Goal: Task Accomplishment & Management: Complete application form

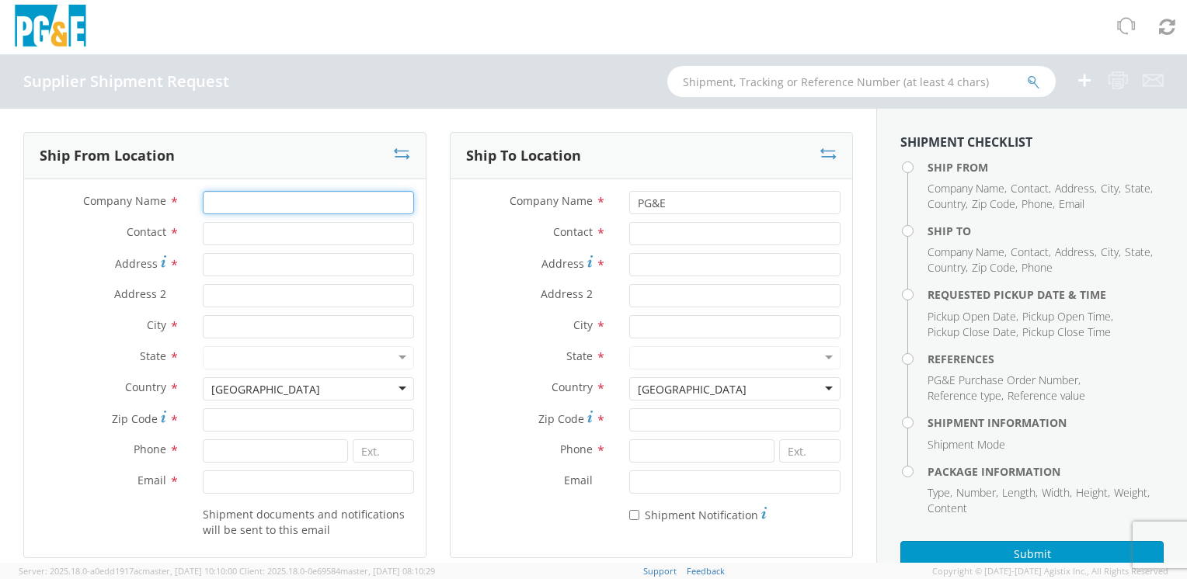
click at [282, 202] on input "Company Name *" at bounding box center [308, 202] width 211 height 23
type input "Bridgeport Magnetics"
click at [286, 238] on input "Contact *" at bounding box center [308, 233] width 211 height 23
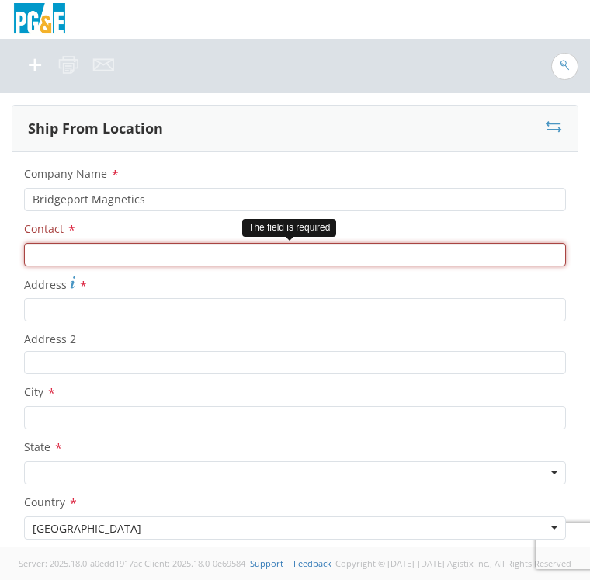
type input "U"
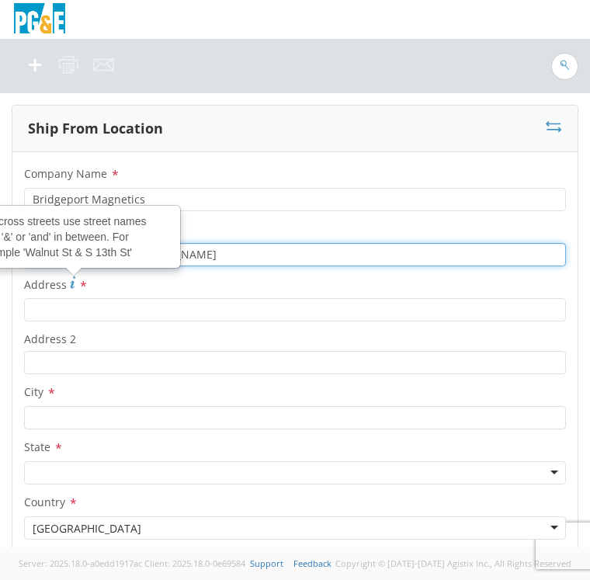
type input "[PERSON_NAME] / [PERSON_NAME]"
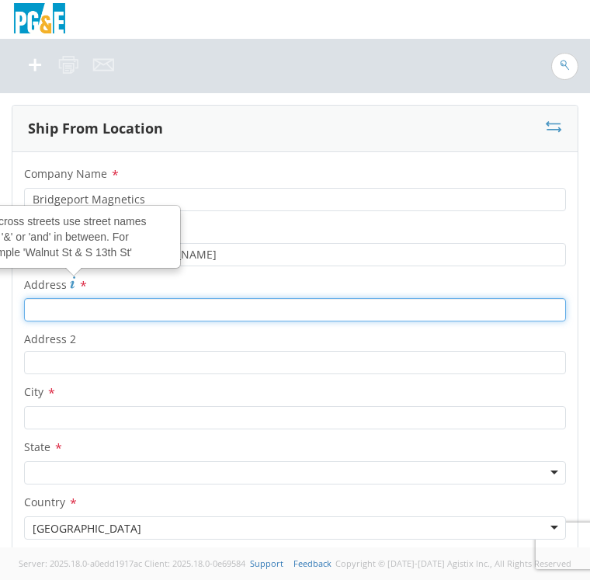
click at [68, 304] on input "Address For cross streets use street names with '&' or 'and' in between. For ex…" at bounding box center [295, 309] width 542 height 23
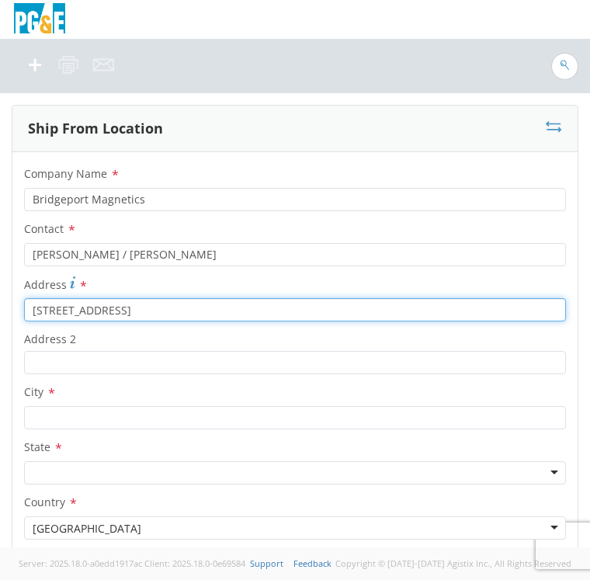
type input "[STREET_ADDRESS]"
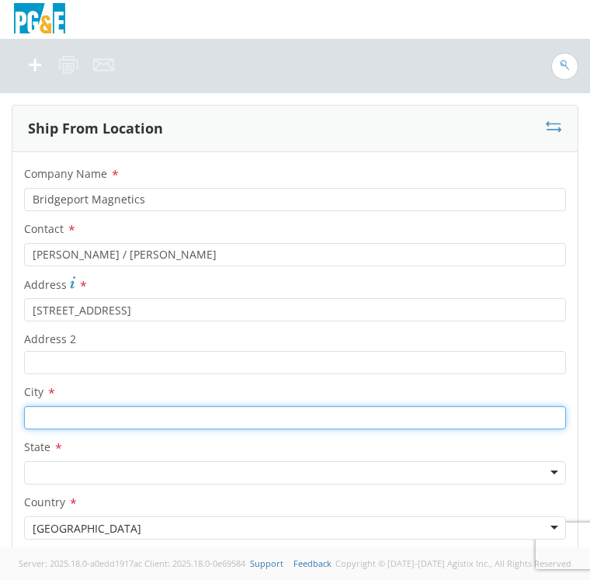
click at [83, 402] on div "City *" at bounding box center [294, 405] width 565 height 47
type input "[PERSON_NAME]"
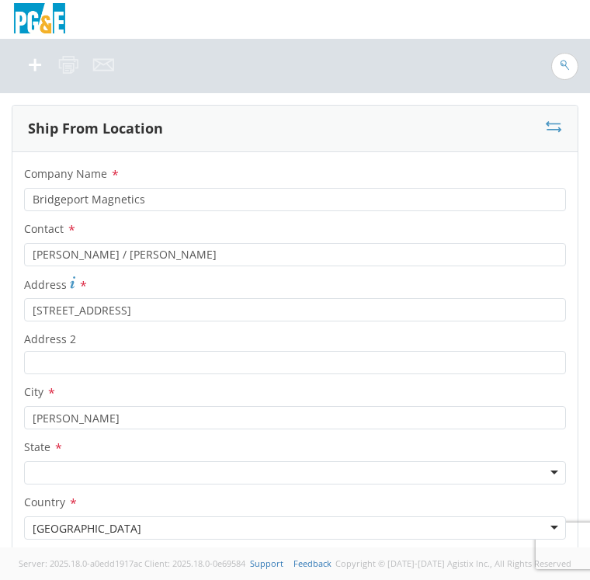
click at [61, 471] on div at bounding box center [295, 472] width 542 height 23
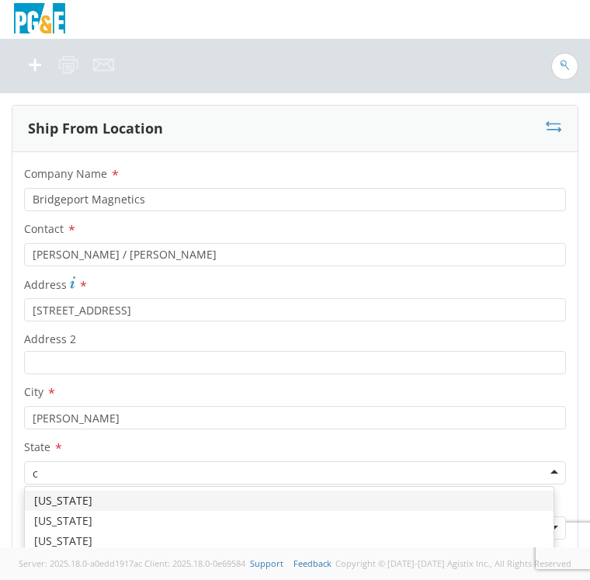
type input "ct"
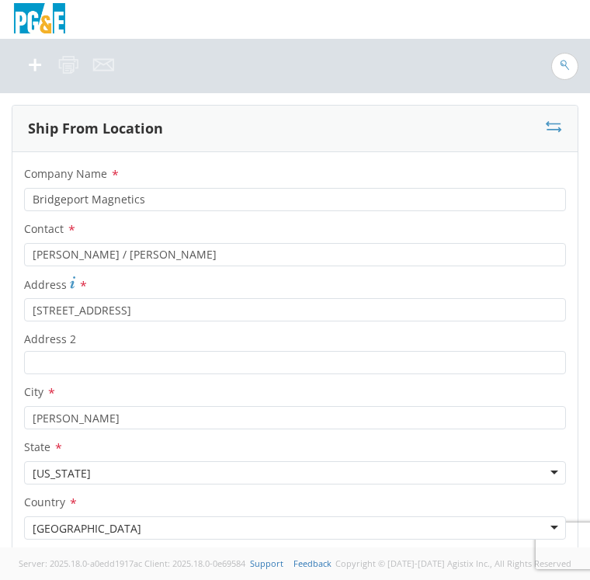
scroll to position [388, 0]
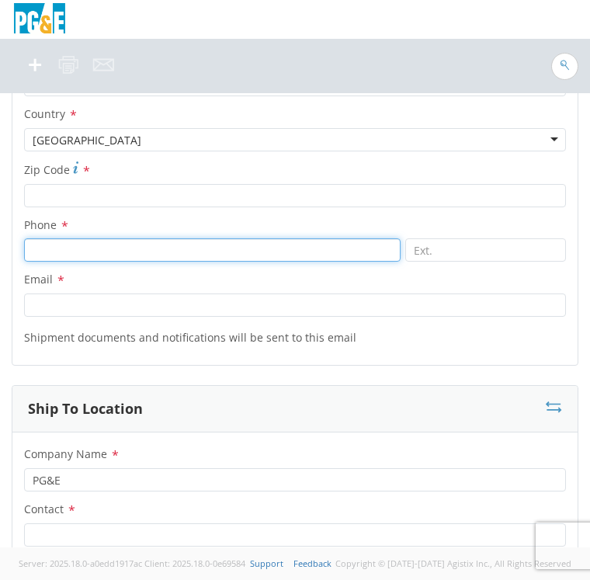
click at [67, 249] on input at bounding box center [212, 249] width 377 height 23
type input "2039540050"
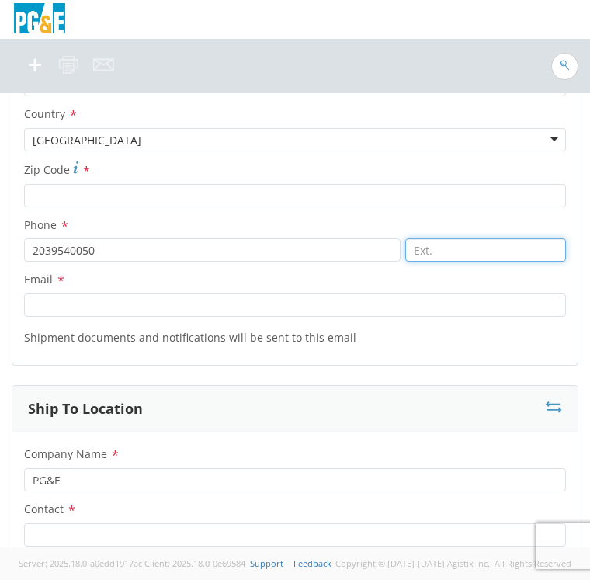
click at [460, 252] on input at bounding box center [485, 249] width 161 height 23
type input "6"
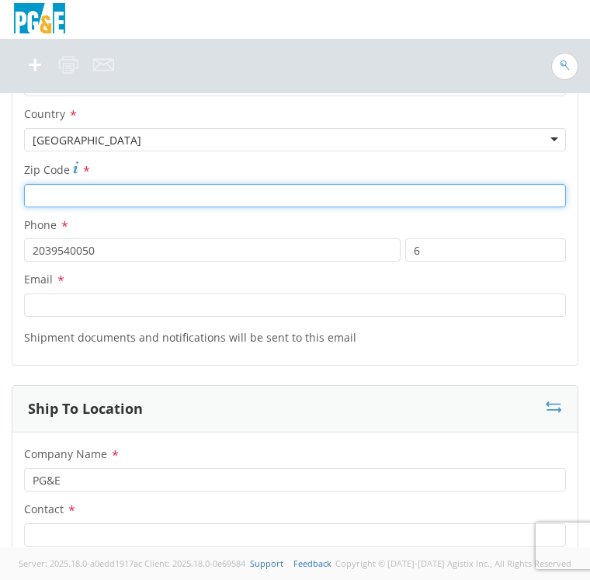
click at [204, 201] on input "Zip Code *" at bounding box center [295, 195] width 542 height 23
type input "06484"
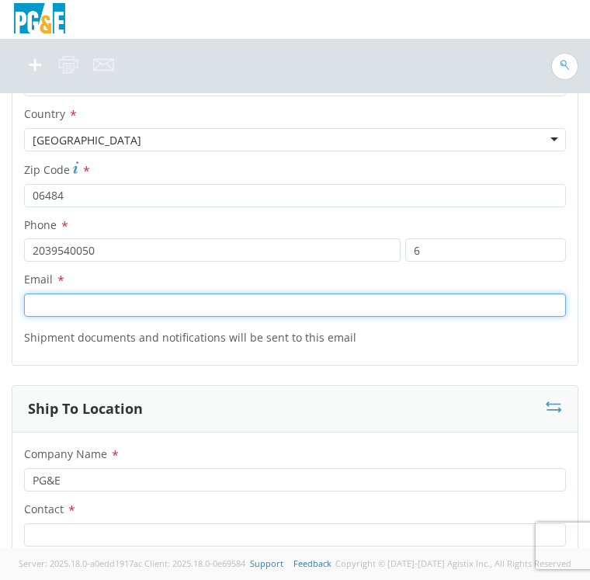
click at [158, 305] on input "Email *" at bounding box center [295, 305] width 542 height 23
type input "j"
type input "[EMAIL_ADDRESS][DOMAIN_NAME]"
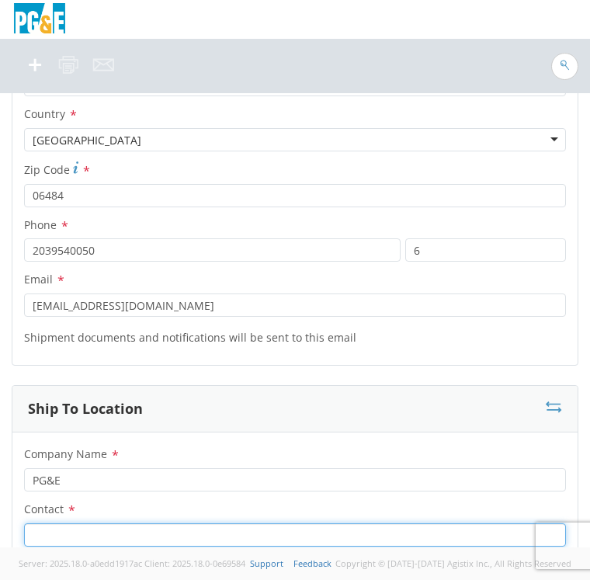
click at [68, 525] on input "Contact *" at bounding box center [295, 535] width 542 height 23
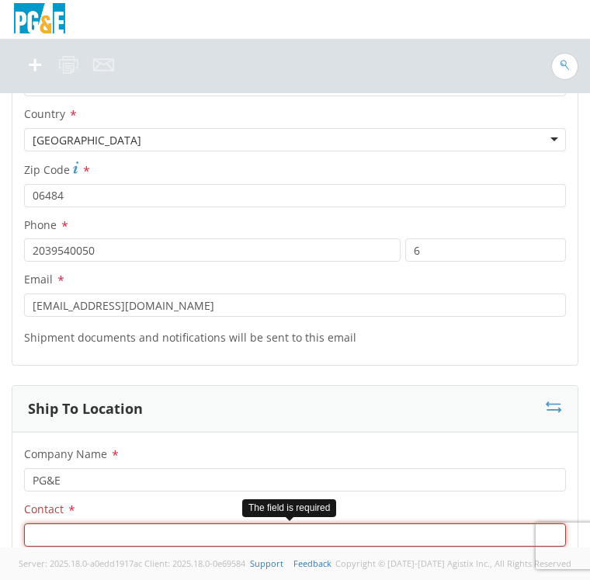
click at [71, 526] on input "Contact *" at bounding box center [295, 535] width 542 height 23
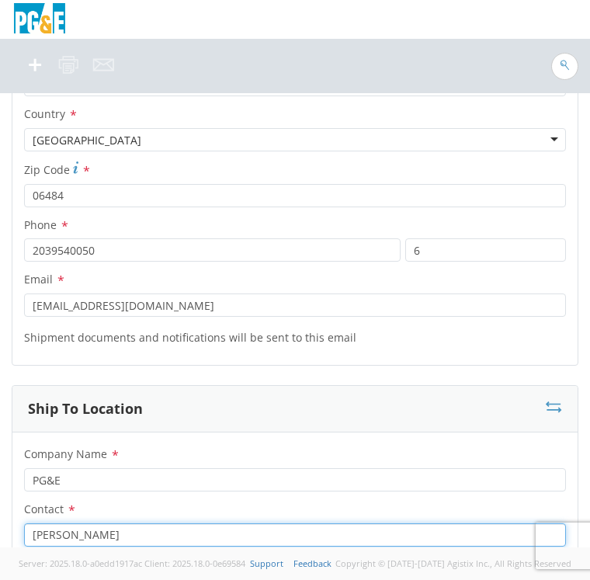
scroll to position [777, 0]
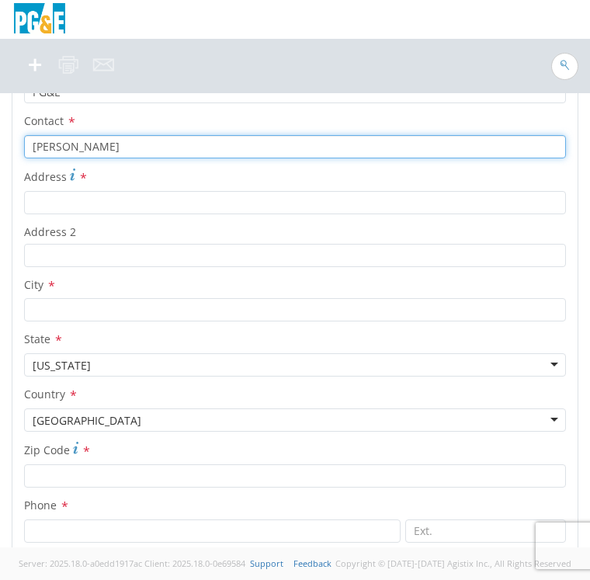
type input "[PERSON_NAME]"
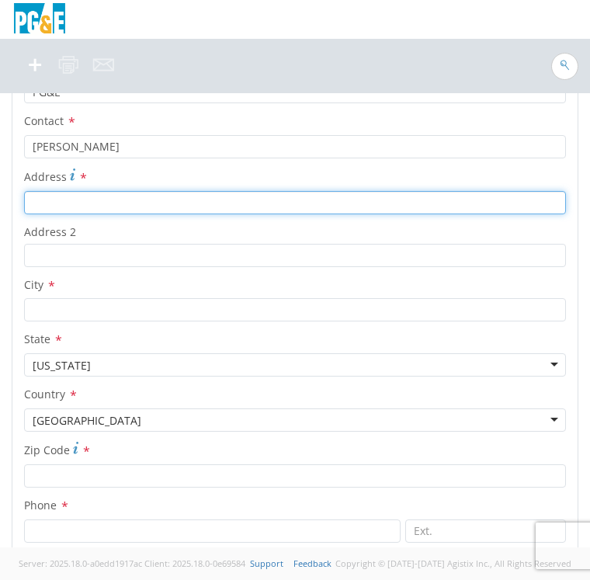
click at [73, 204] on input "Address *" at bounding box center [295, 202] width 542 height 23
type input "6"
type input "[STREET_ADDRESS]"
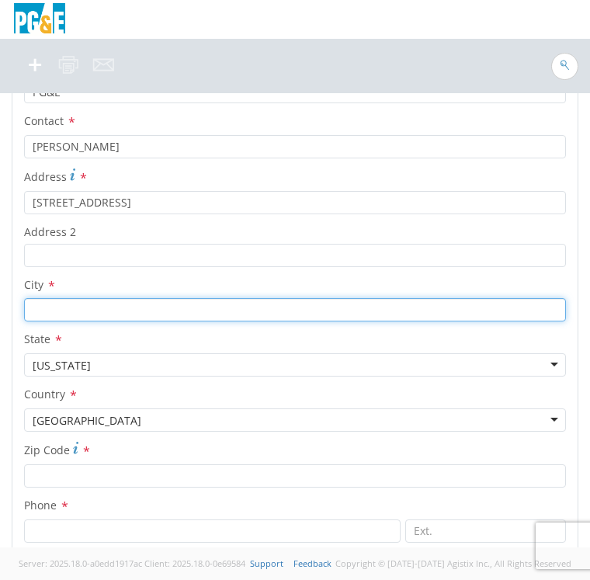
click at [100, 303] on input "City *" at bounding box center [295, 309] width 542 height 23
type input "o"
type input "colma"
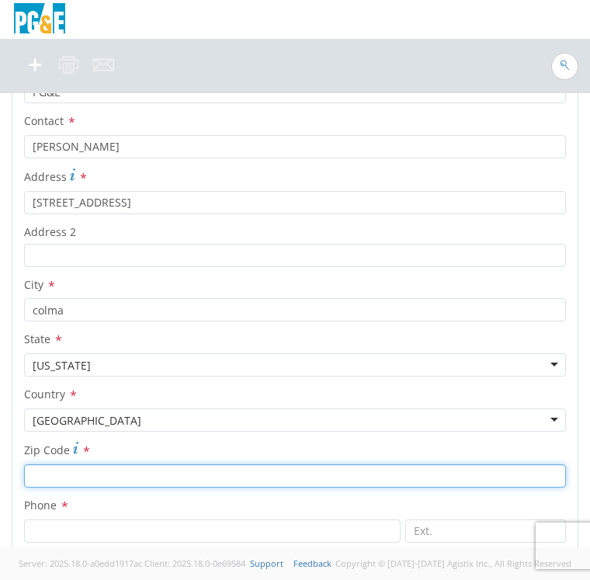
drag, startPoint x: 85, startPoint y: 476, endPoint x: 87, endPoint y: 468, distance: 8.1
click at [85, 475] on input "Zip Code *" at bounding box center [295, 476] width 542 height 23
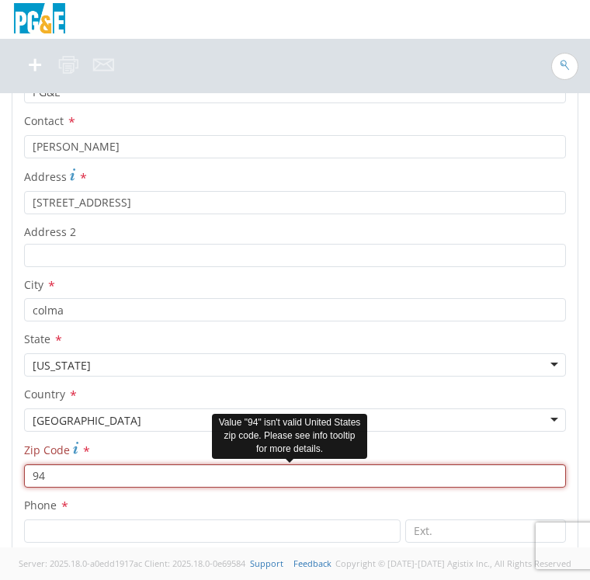
click at [88, 469] on input "94" at bounding box center [295, 476] width 542 height 23
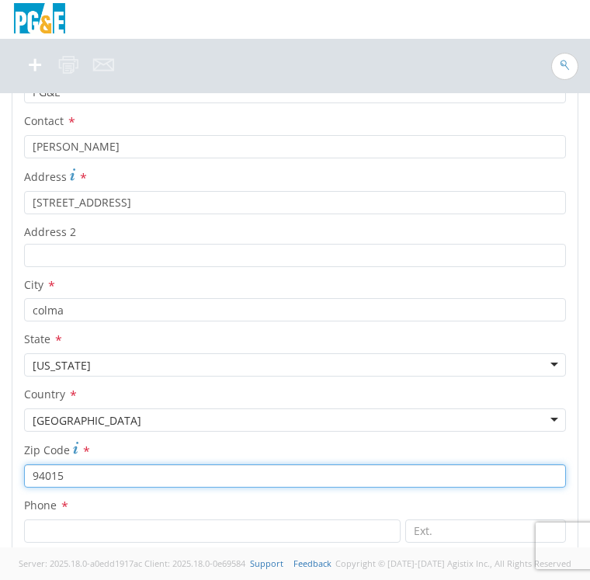
type input "94015"
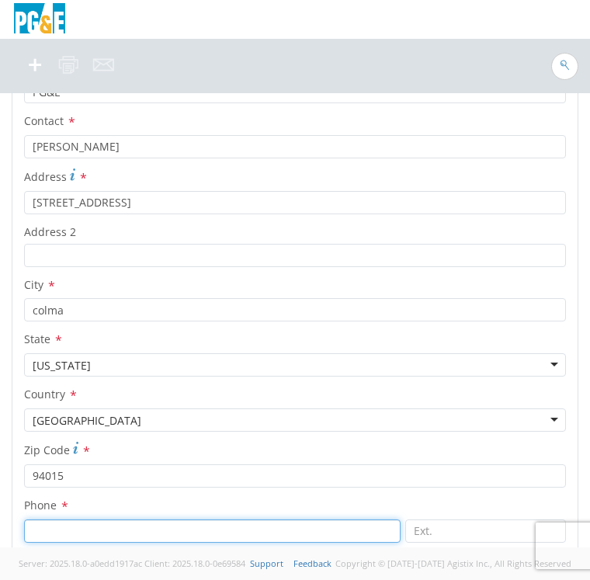
click at [121, 527] on input at bounding box center [212, 531] width 377 height 23
paste input "[PHONE_NUMBER]"
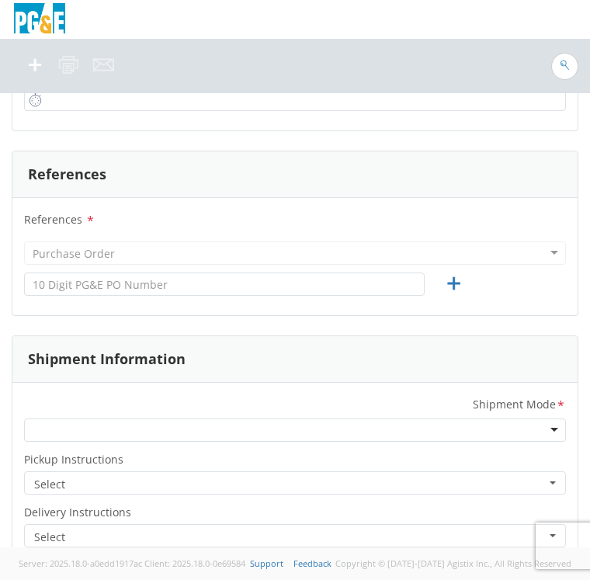
scroll to position [1165, 0]
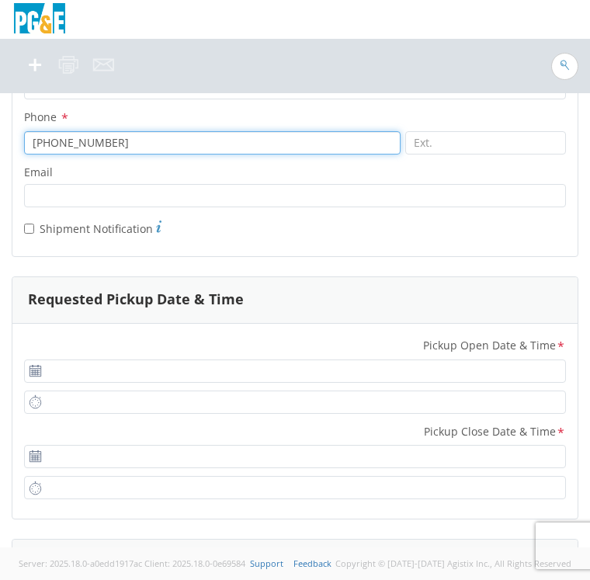
type input "[PHONE_NUMBER]"
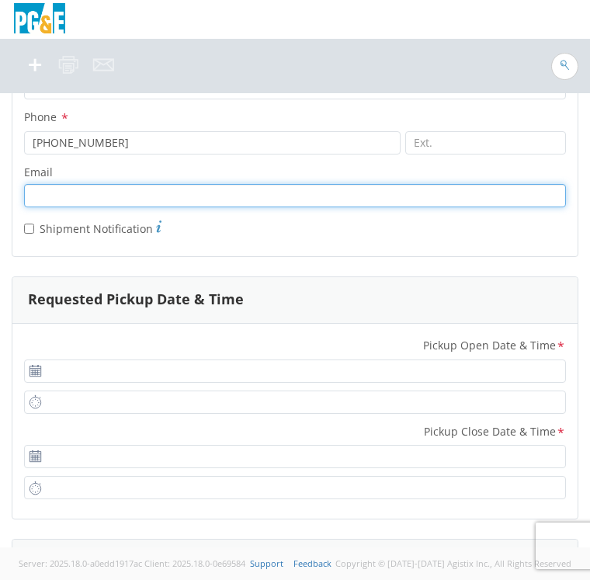
click at [147, 194] on input "Email *" at bounding box center [295, 195] width 542 height 23
click at [130, 200] on input "Email *" at bounding box center [295, 195] width 542 height 23
type input "[EMAIL_ADDRESS][DOMAIN_NAME]"
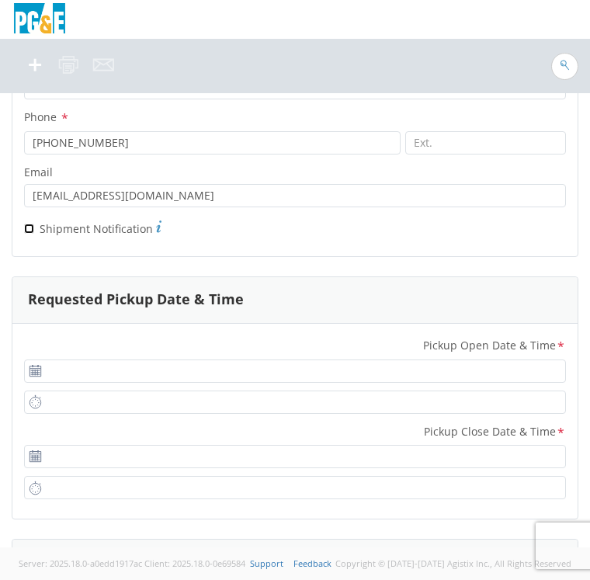
click at [32, 226] on input "* Shipment Notification" at bounding box center [29, 229] width 10 height 10
checkbox input "true"
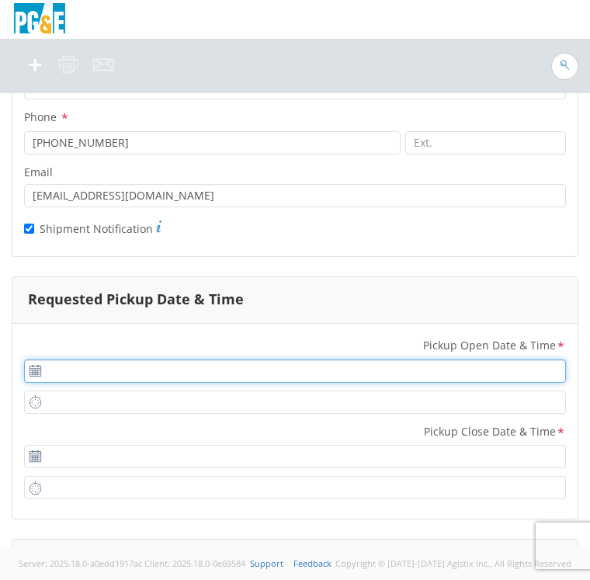
type input "[DATE]"
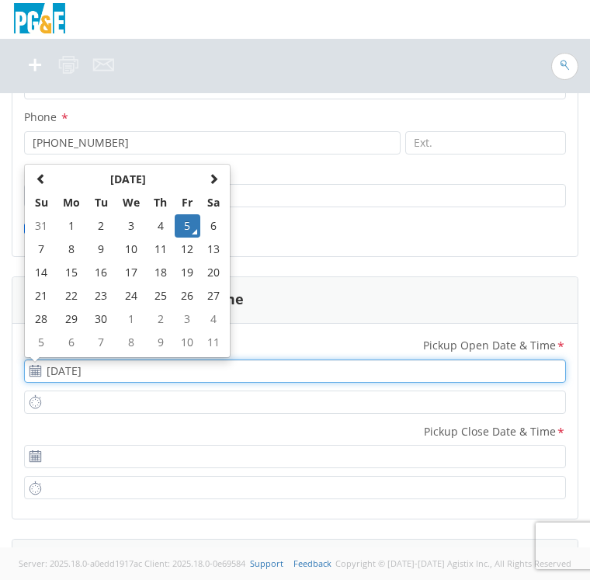
click at [74, 368] on input "[DATE]" at bounding box center [295, 371] width 542 height 23
click at [186, 226] on td "5" at bounding box center [188, 225] width 26 height 23
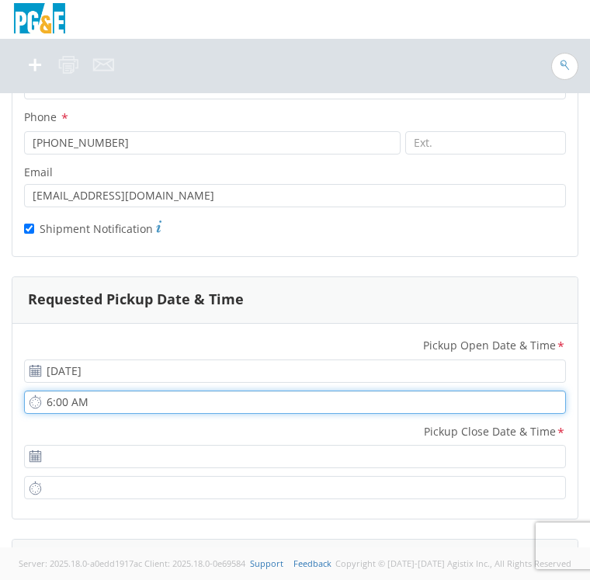
click at [97, 404] on input "6:00 AM" at bounding box center [295, 402] width 542 height 23
type input "7:00 AM"
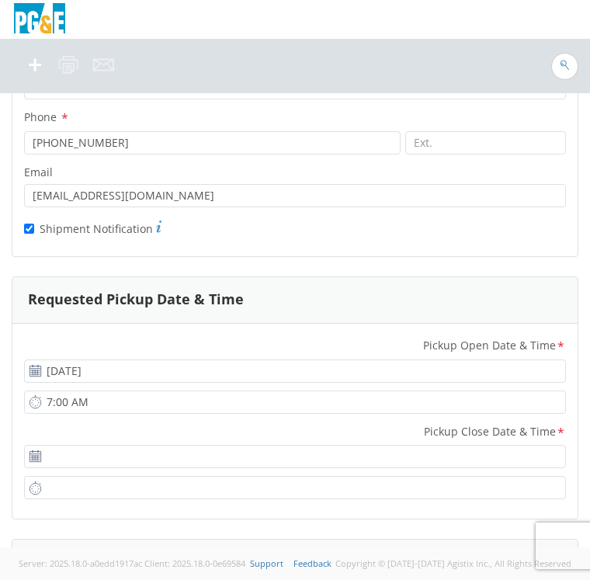
click at [40, 457] on icon at bounding box center [35, 457] width 13 height 12
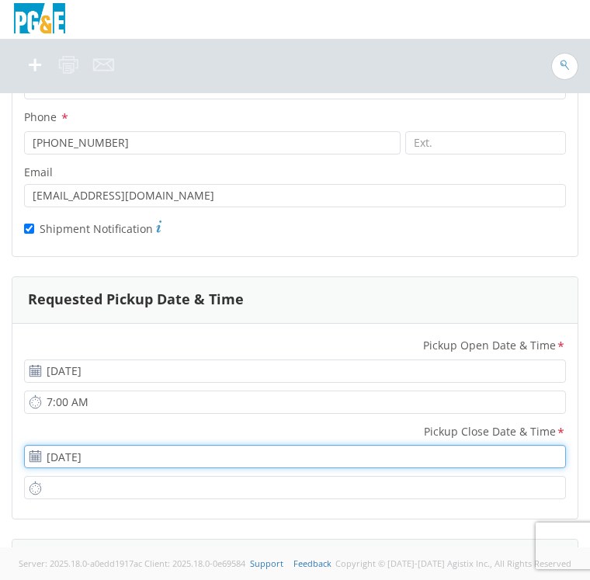
click at [152, 453] on input "[DATE]" at bounding box center [295, 456] width 542 height 23
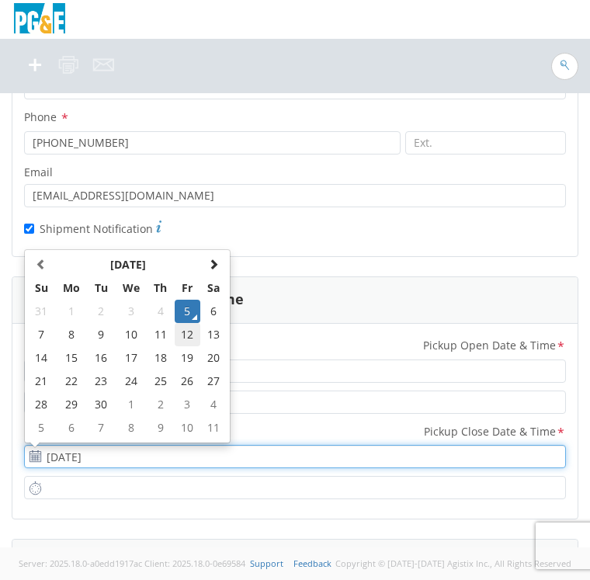
click at [184, 330] on td "12" at bounding box center [188, 334] width 26 height 23
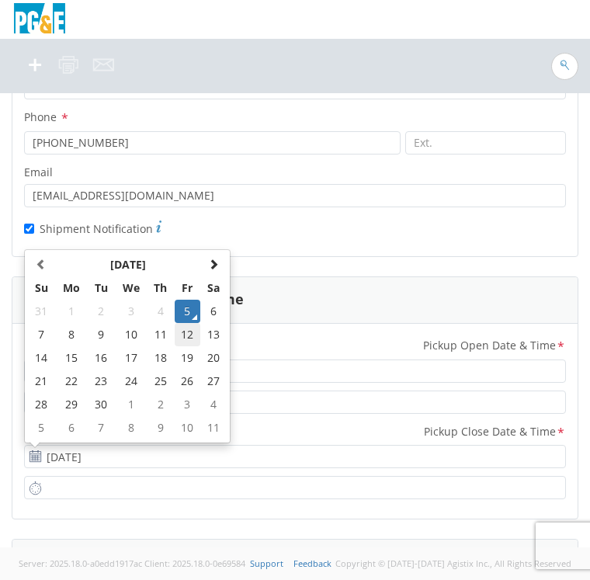
type input "[DATE]"
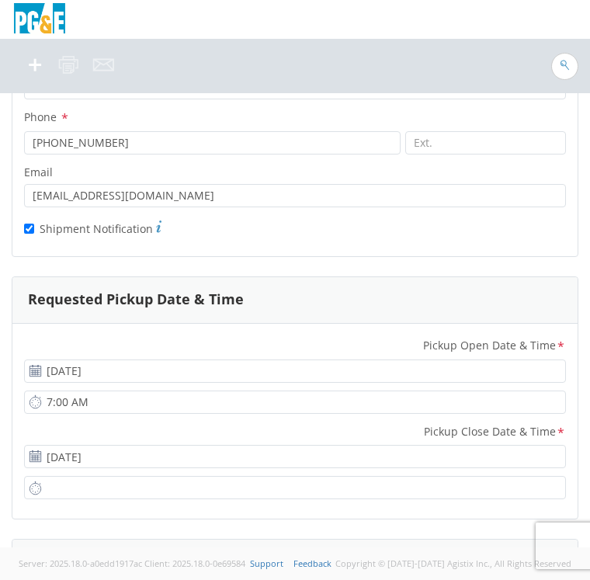
click at [37, 487] on icon at bounding box center [35, 488] width 13 height 15
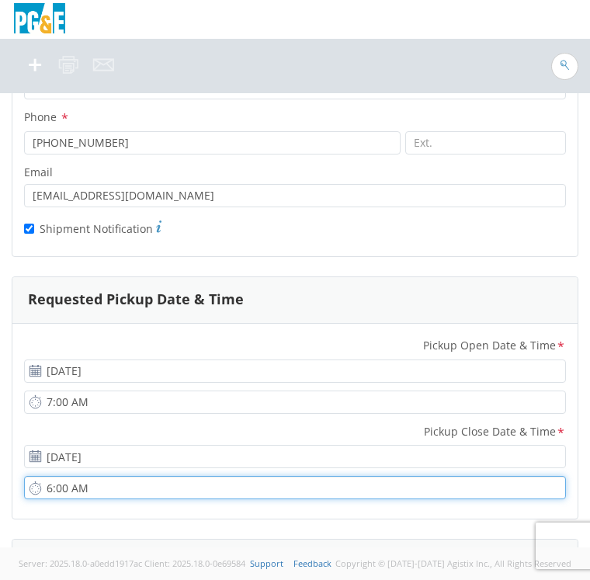
click at [64, 485] on input "6:00 AM" at bounding box center [295, 487] width 542 height 23
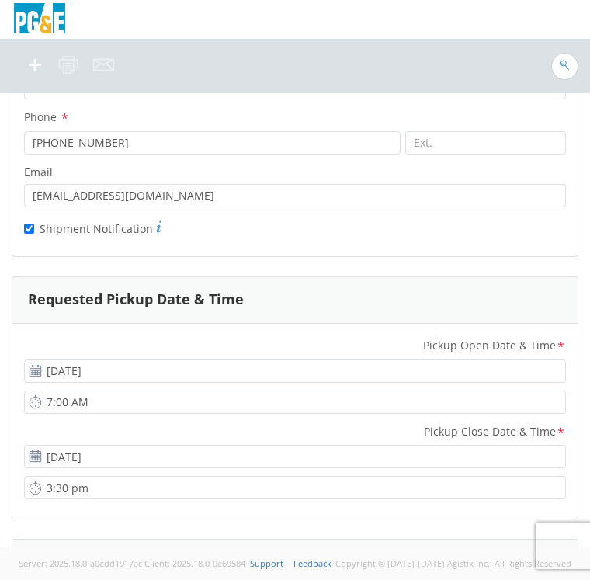
type input "3:30 PM"
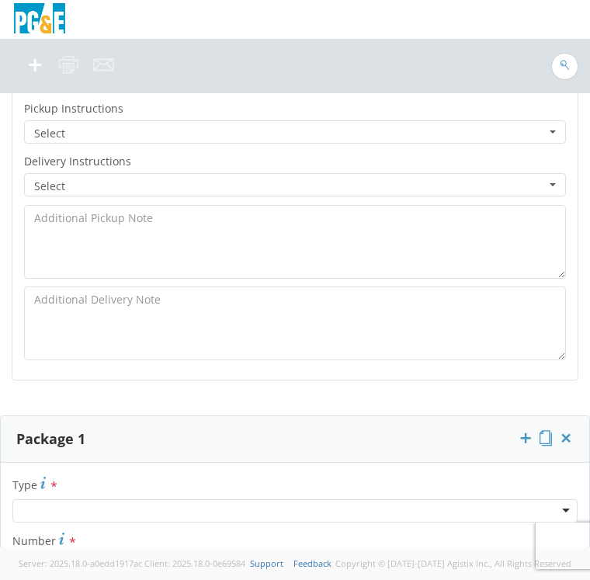
scroll to position [1516, 0]
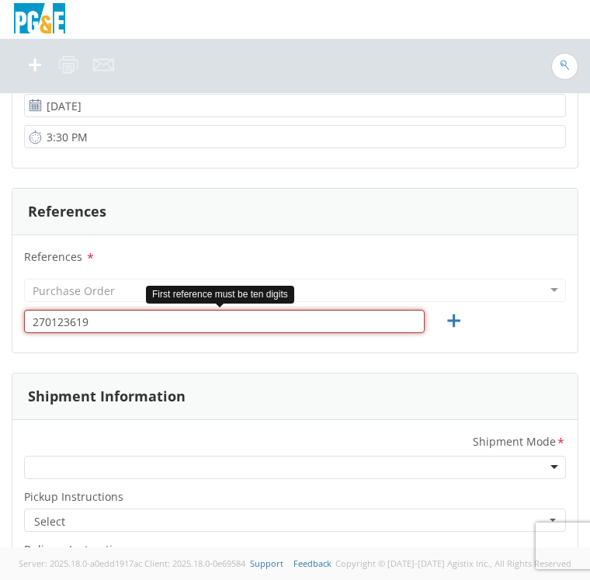
click at [126, 322] on input "270123619" at bounding box center [224, 321] width 401 height 23
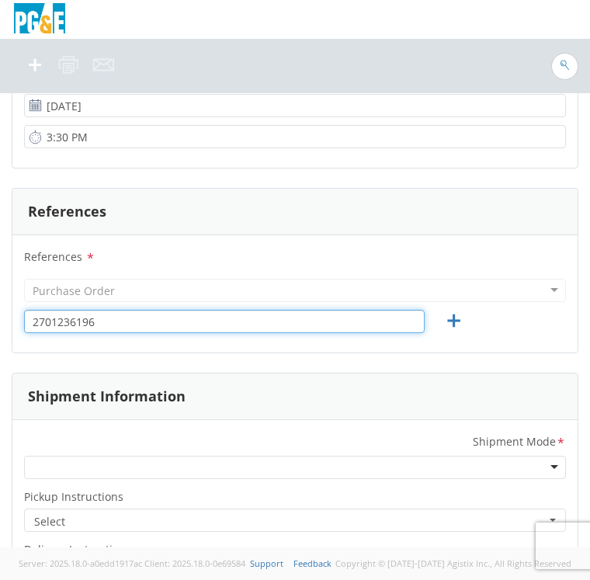
scroll to position [1905, 0]
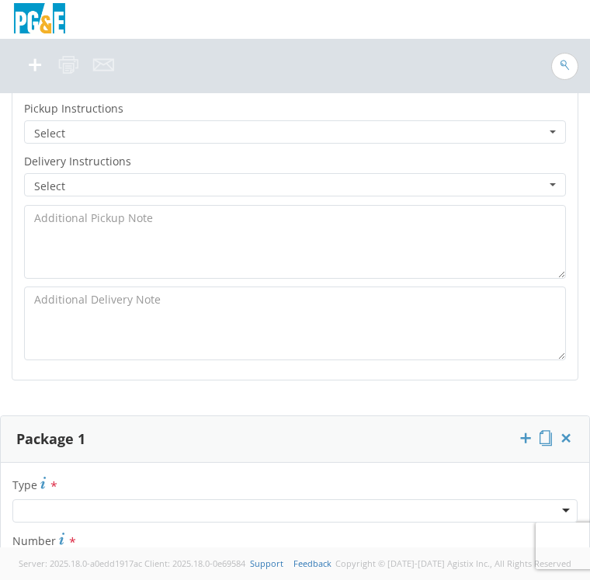
type input "2701236196"
click at [128, 128] on span "Select" at bounding box center [290, 134] width 512 height 16
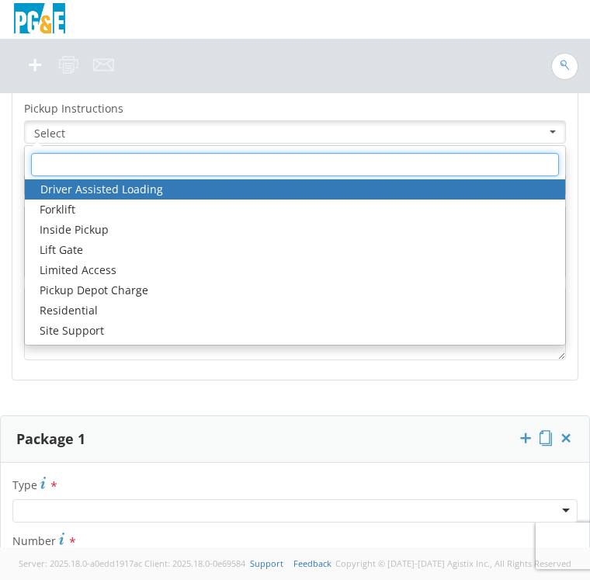
click at [256, 162] on input "text" at bounding box center [295, 164] width 528 height 23
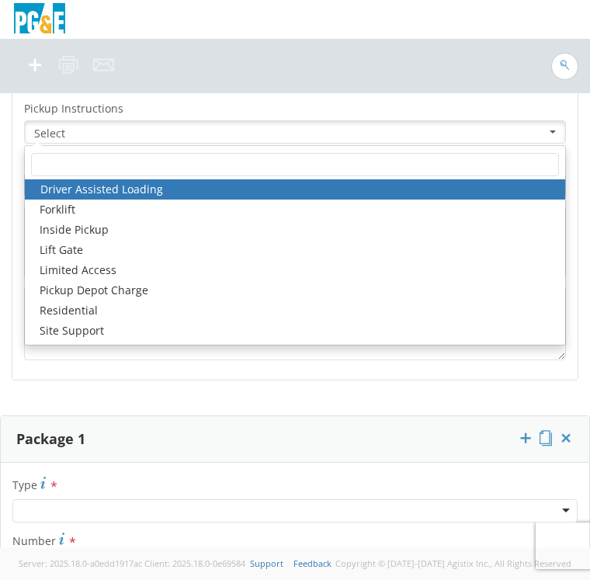
click at [447, 131] on span "Select" at bounding box center [290, 134] width 512 height 16
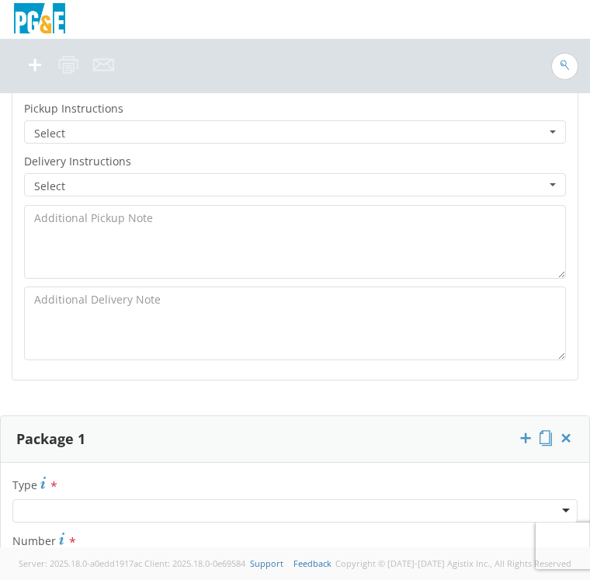
scroll to position [2293, 0]
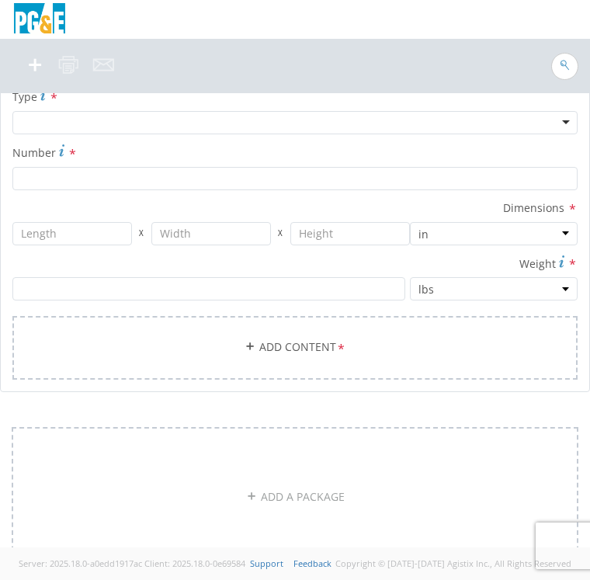
click at [555, 122] on div at bounding box center [294, 122] width 565 height 23
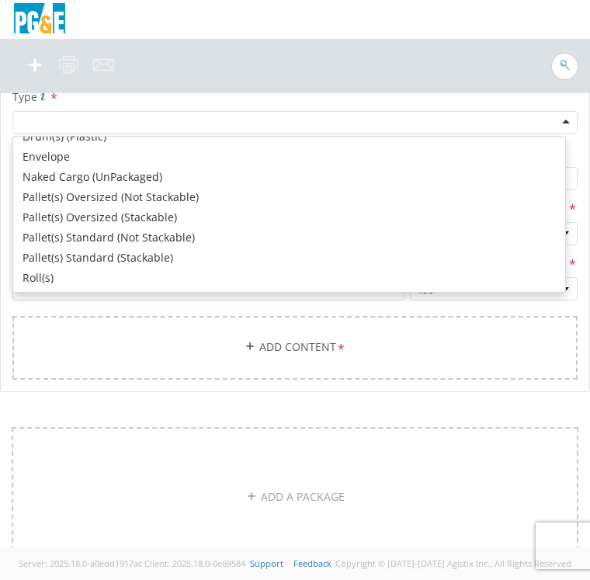
scroll to position [176, 0]
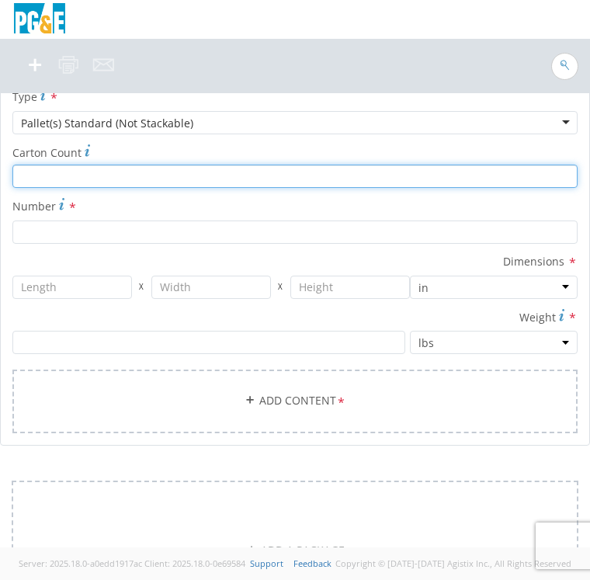
click at [75, 173] on input "Carton Count *" at bounding box center [294, 176] width 565 height 23
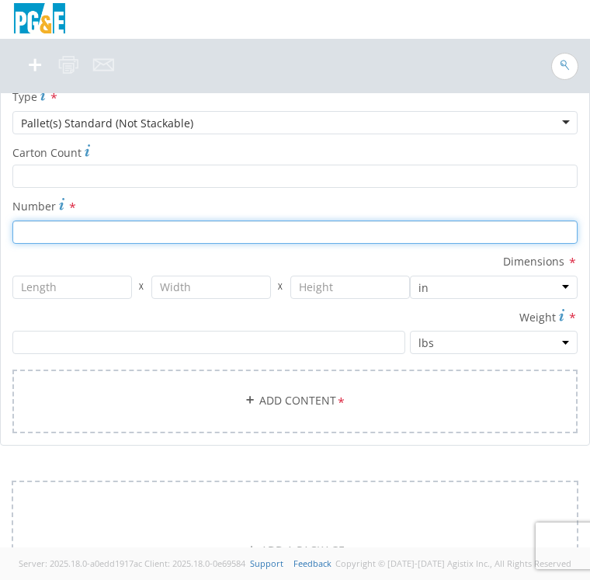
click at [75, 221] on input "Number *" at bounding box center [294, 232] width 565 height 23
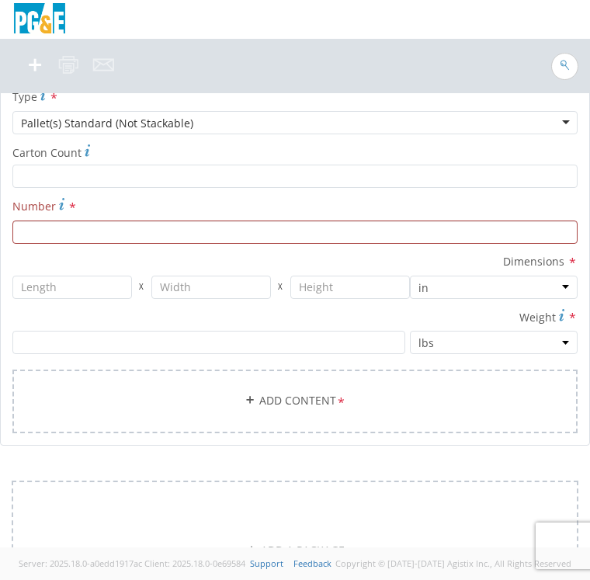
click at [71, 202] on span "*" at bounding box center [73, 207] width 10 height 17
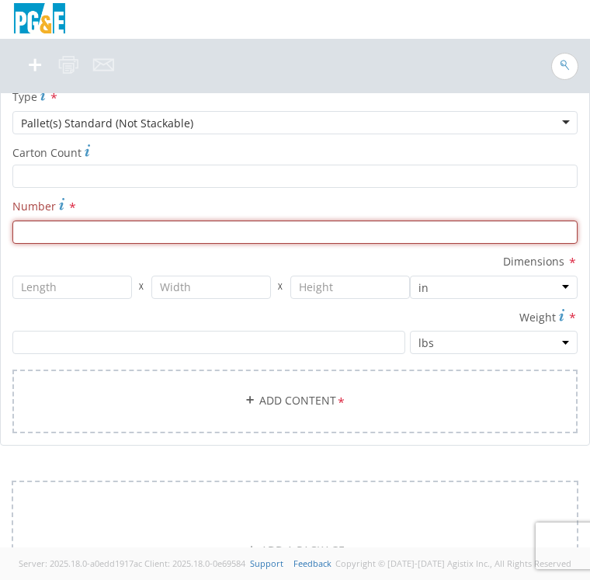
click at [71, 221] on input "Number *" at bounding box center [294, 232] width 565 height 23
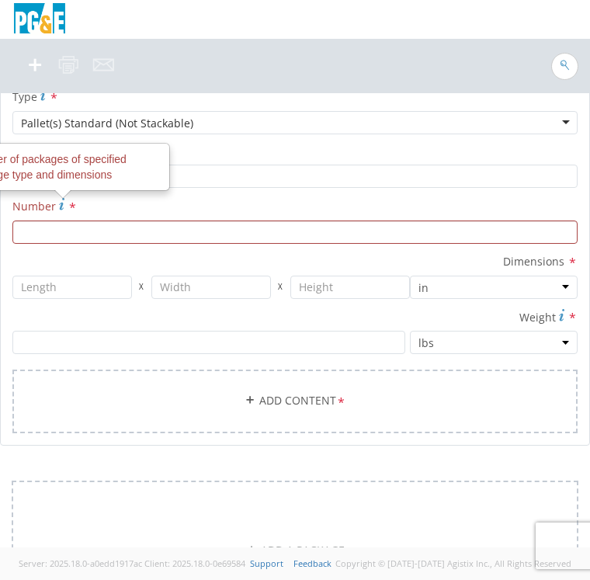
click at [64, 204] on icon at bounding box center [61, 204] width 5 height 12
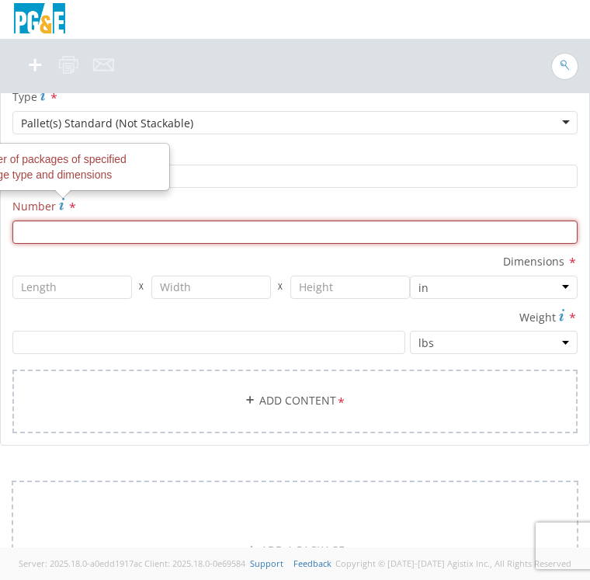
click at [64, 221] on input "Number Number of packages of specified package type and dimensions *" at bounding box center [294, 232] width 565 height 23
click at [64, 222] on input "Number Number of packages of specified package type and dimensions *" at bounding box center [294, 232] width 565 height 23
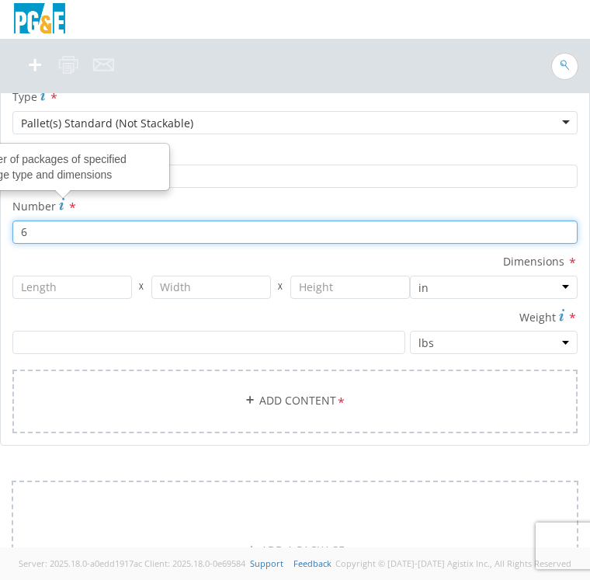
type input "6"
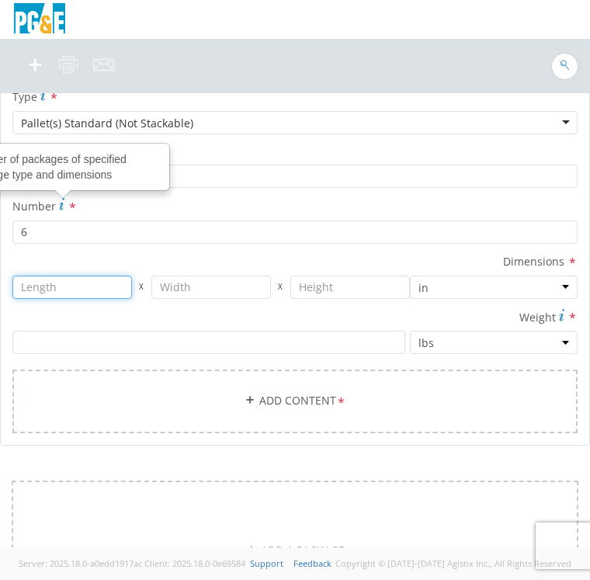
click at [85, 281] on input "number" at bounding box center [72, 287] width 120 height 23
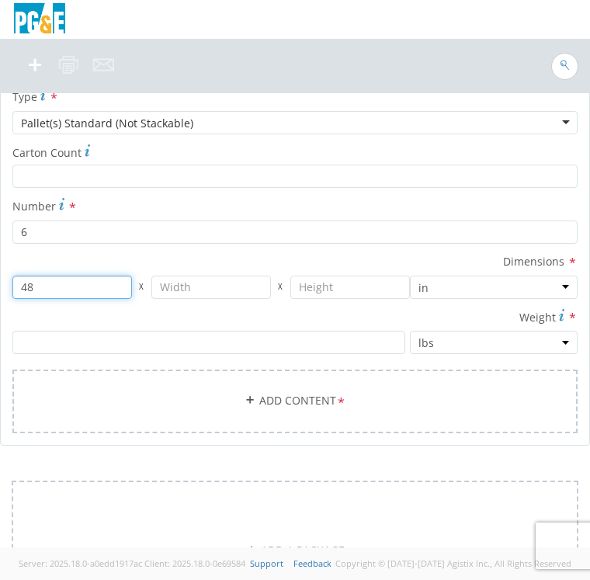
type input "48"
type input "40"
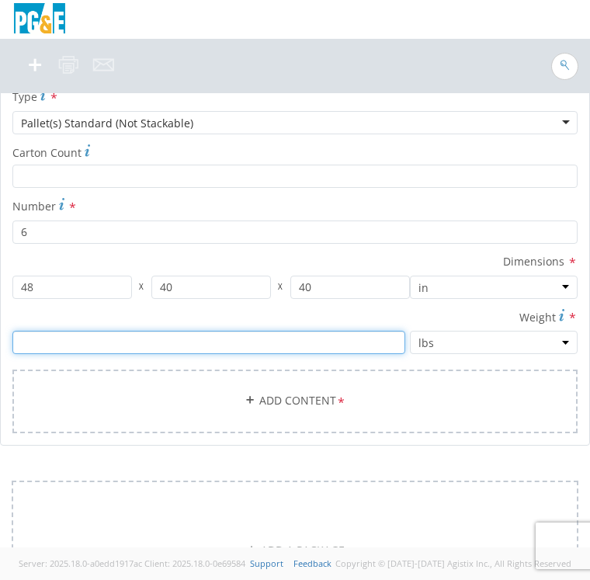
click at [192, 342] on input "number" at bounding box center [208, 342] width 393 height 23
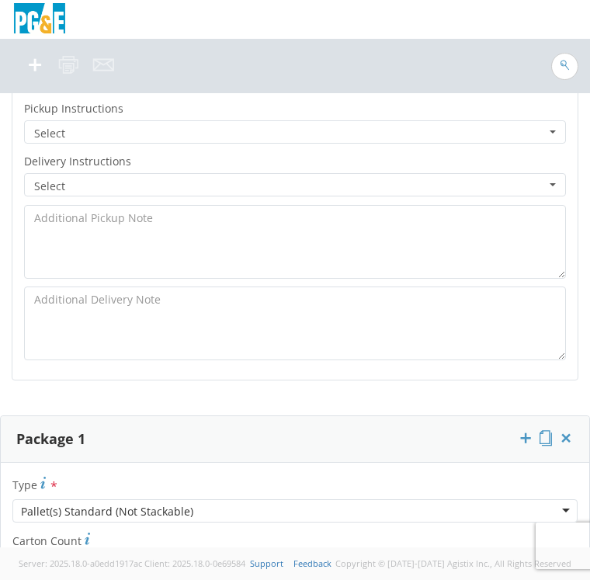
scroll to position [2293, 0]
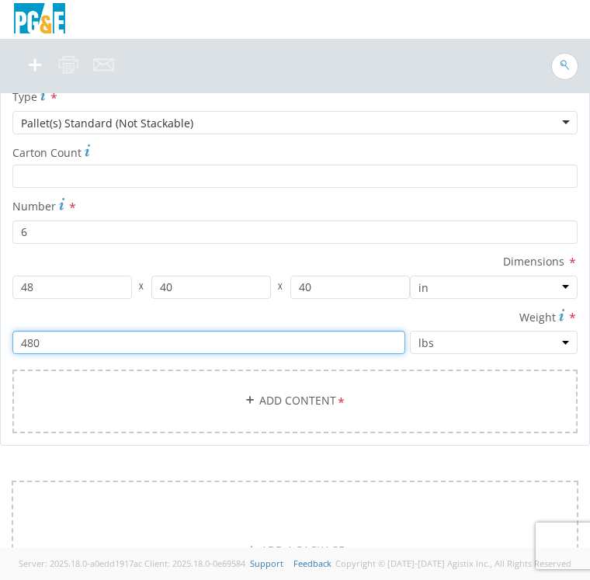
type input "480"
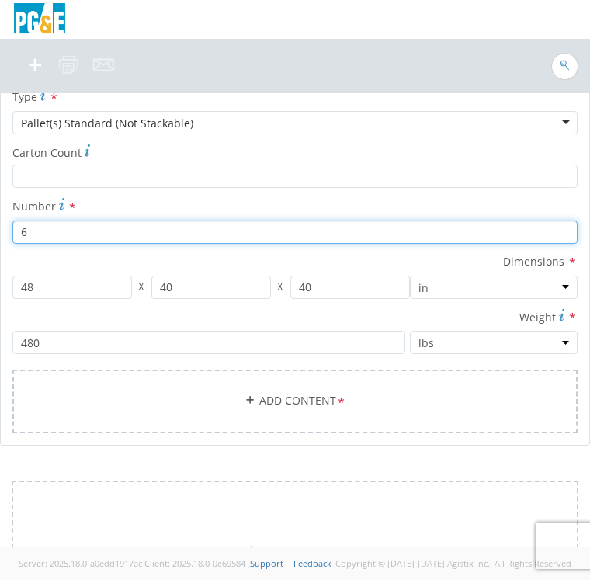
drag, startPoint x: 37, startPoint y: 231, endPoint x: 0, endPoint y: 213, distance: 41.3
click at [0, 220] on html "annexa Batch Shipping Guide Created with Sketch. calendar Created with Sketch." at bounding box center [295, 290] width 590 height 580
type input "2"
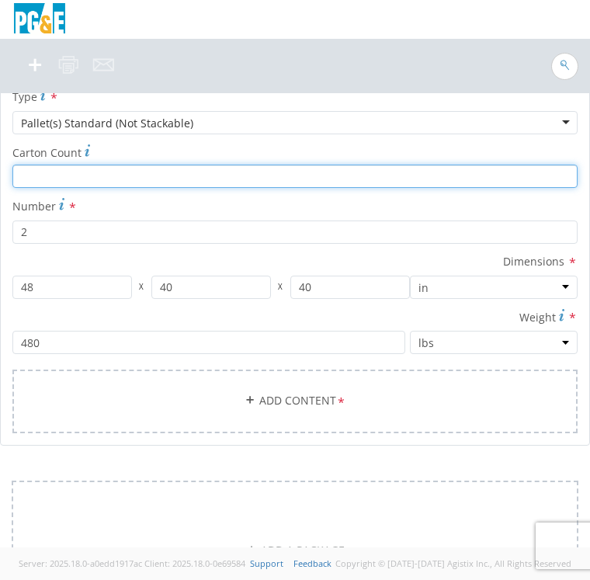
click at [43, 173] on input "Carton Count *" at bounding box center [294, 176] width 565 height 23
type input "6"
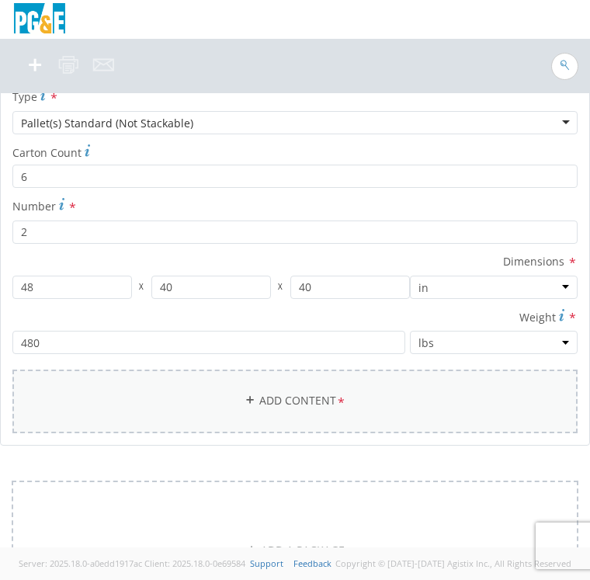
click at [263, 405] on link "Add Content *" at bounding box center [294, 401] width 565 height 63
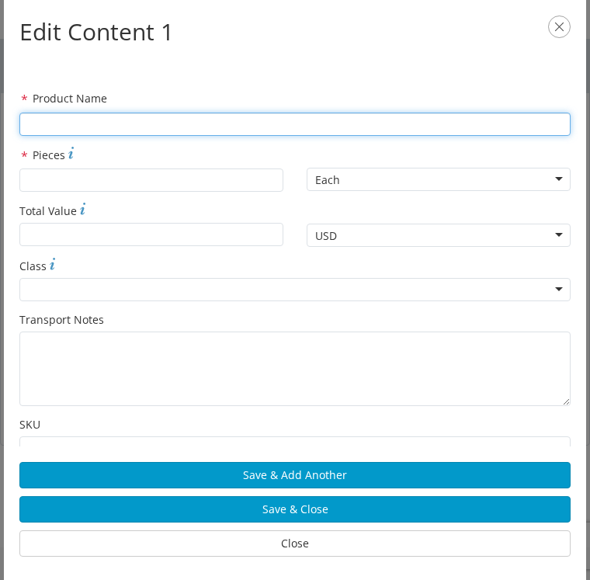
click at [99, 127] on input "* Product Name" at bounding box center [294, 124] width 551 height 23
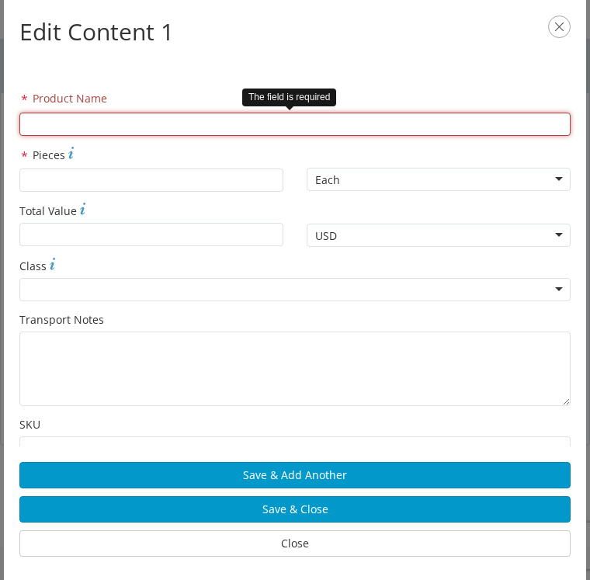
click at [120, 124] on input "* Product Name" at bounding box center [294, 124] width 551 height 23
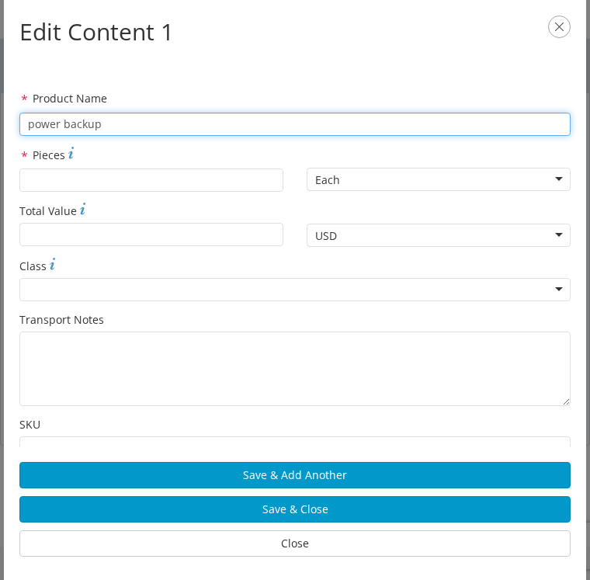
type input "power backup"
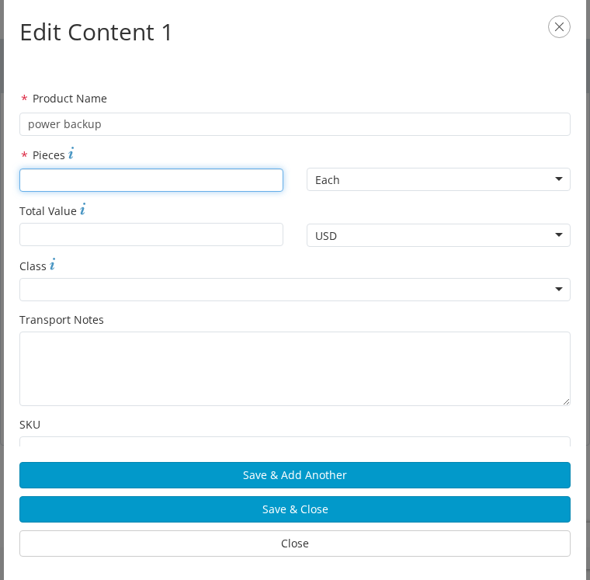
click at [99, 175] on input "* Pieces" at bounding box center [151, 180] width 264 height 23
type input "6"
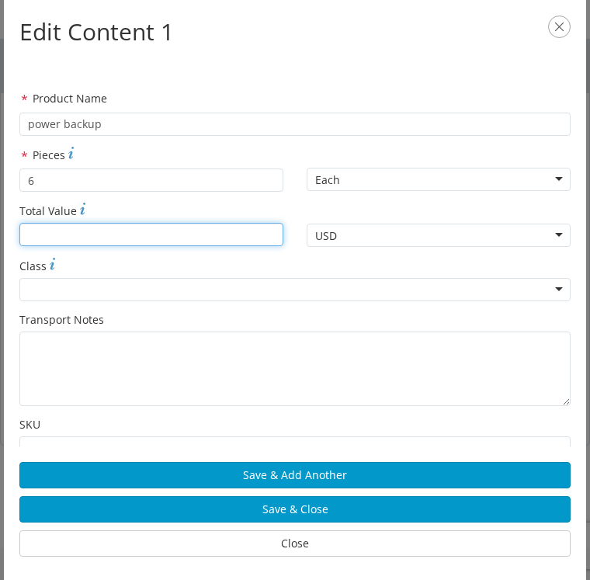
click at [82, 236] on input "* Total Value" at bounding box center [151, 234] width 264 height 23
click at [112, 239] on input "* Total Value" at bounding box center [151, 234] width 264 height 23
type input "27000"
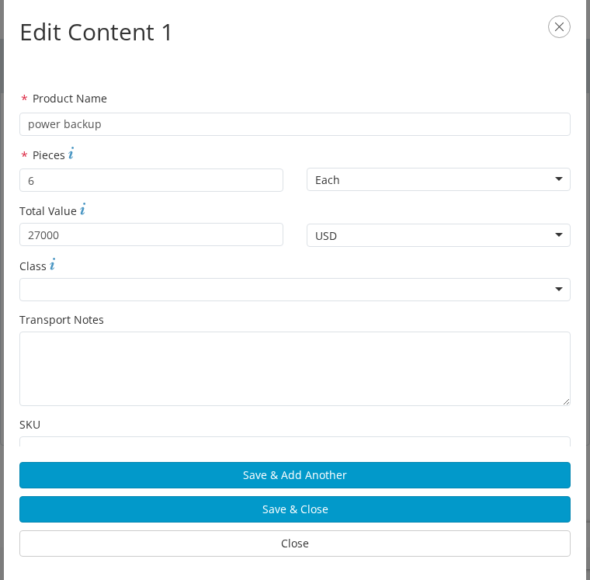
click at [114, 282] on div at bounding box center [294, 289] width 551 height 23
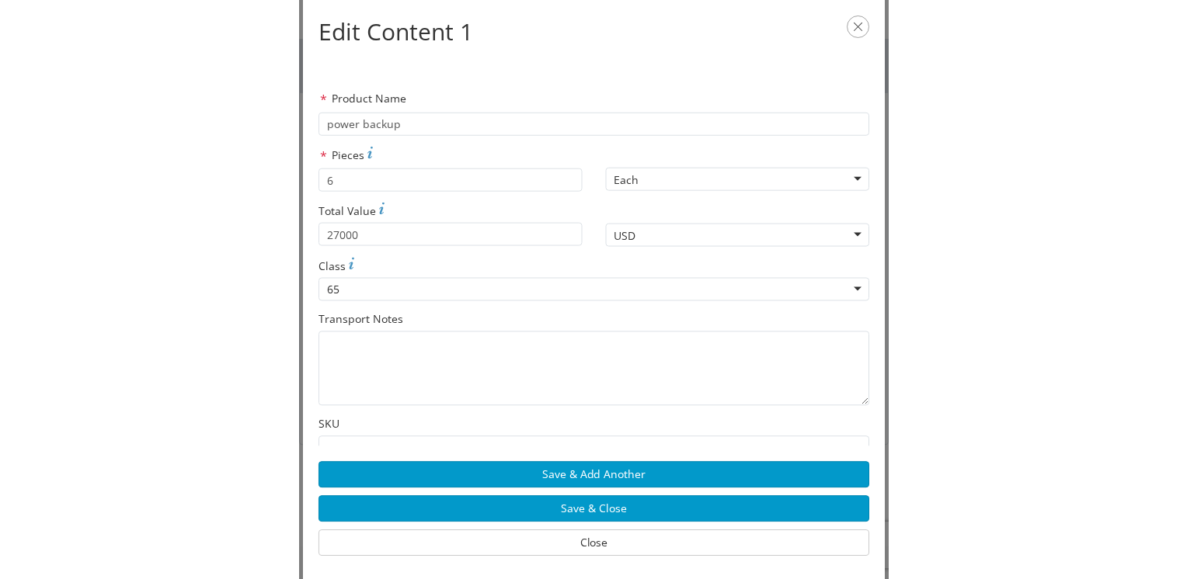
scroll to position [357, 0]
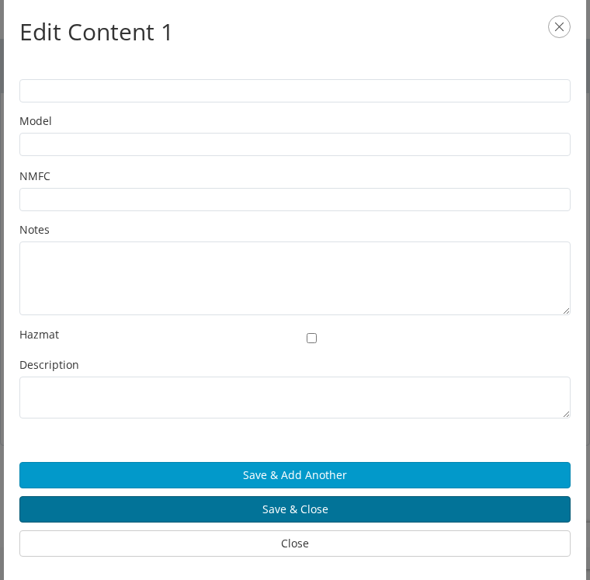
click at [329, 513] on button "Save & Close" at bounding box center [294, 509] width 551 height 26
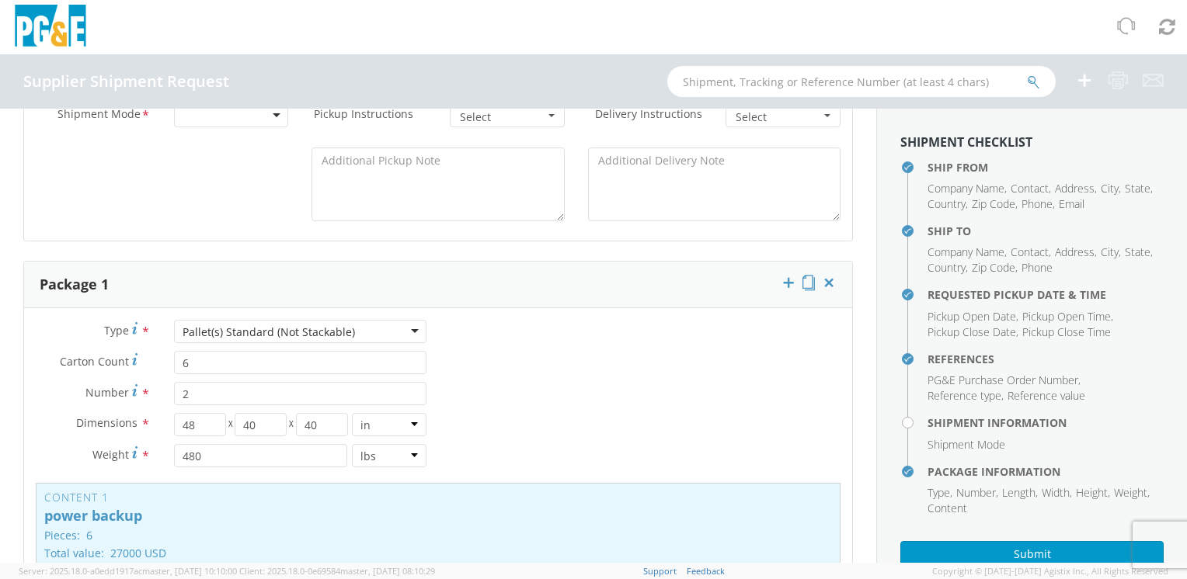
scroll to position [388, 0]
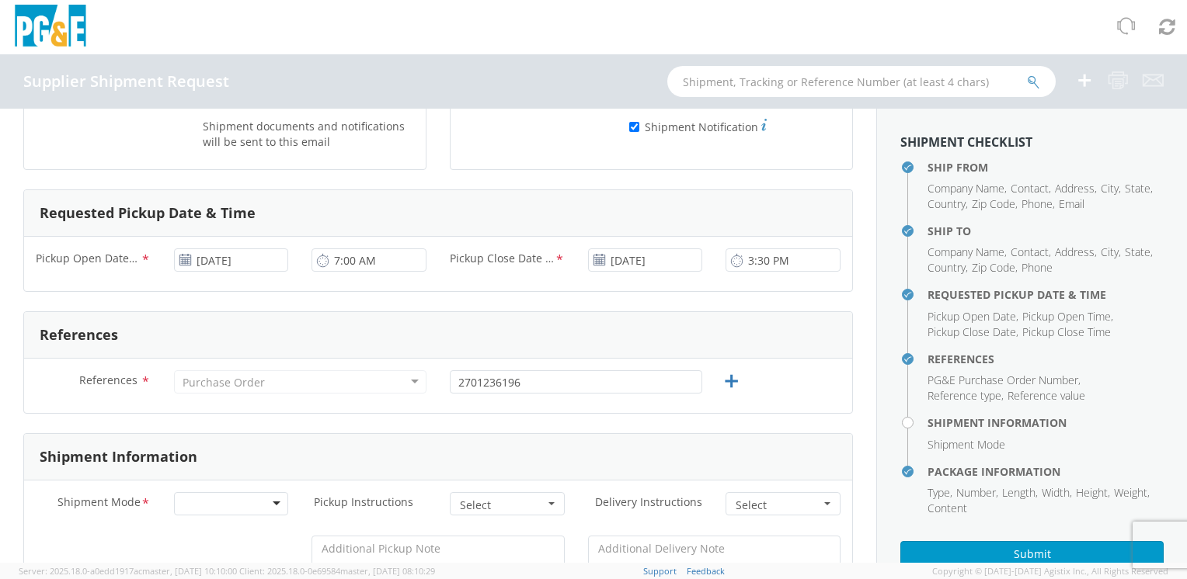
click at [280, 505] on div at bounding box center [231, 503] width 115 height 23
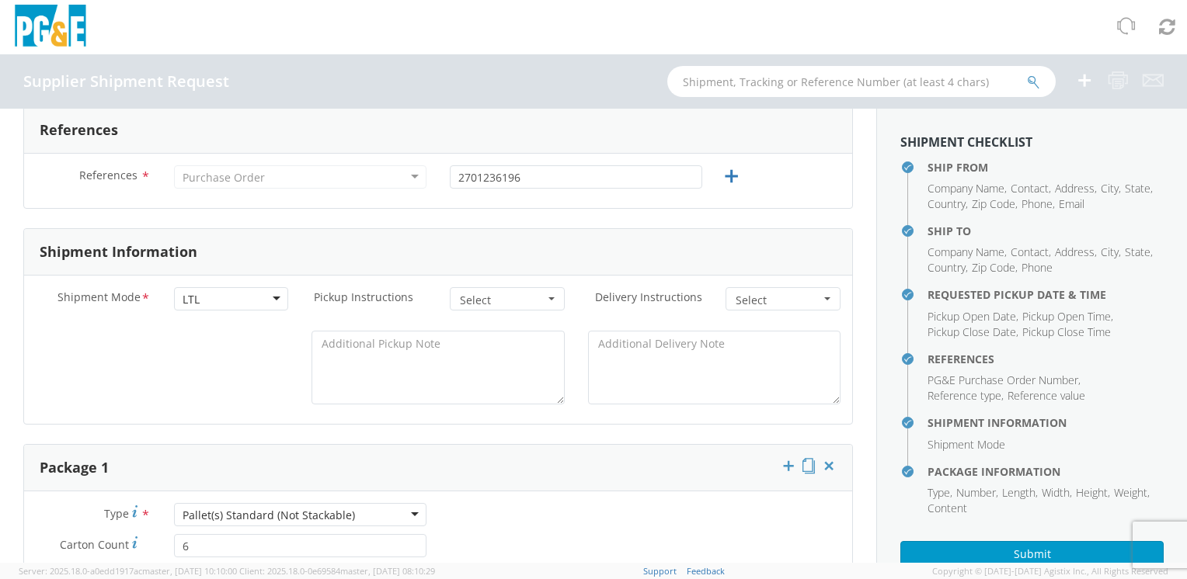
scroll to position [0, 0]
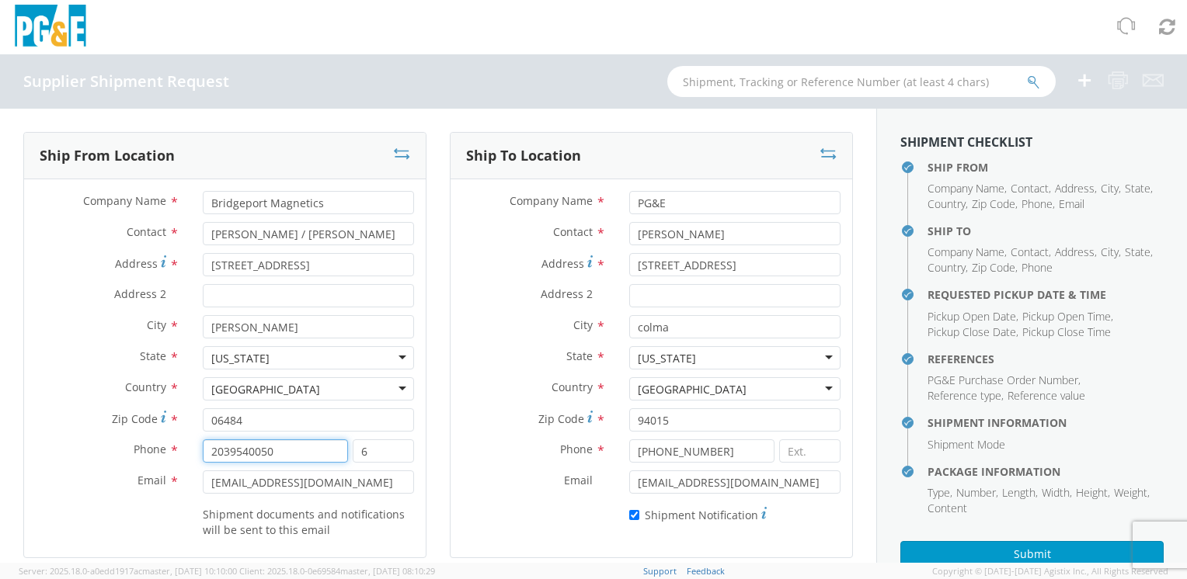
click at [227, 447] on input "2039540050" at bounding box center [275, 451] width 144 height 23
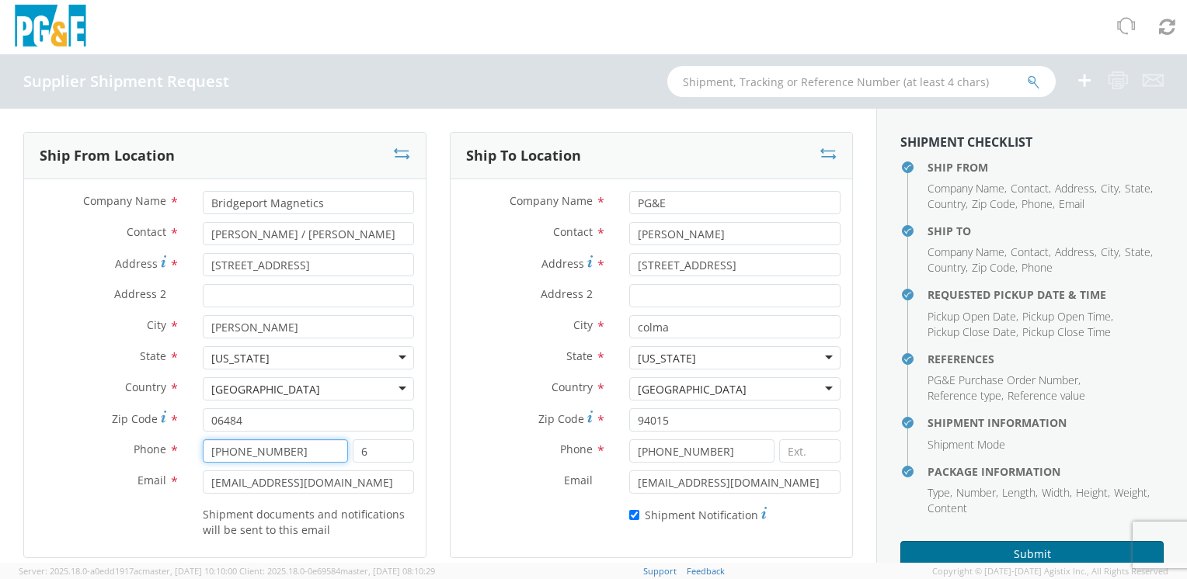
type input "[PHONE_NUMBER]"
click at [966, 548] on button "Submit" at bounding box center [1031, 554] width 263 height 26
